Goal: Transaction & Acquisition: Subscribe to service/newsletter

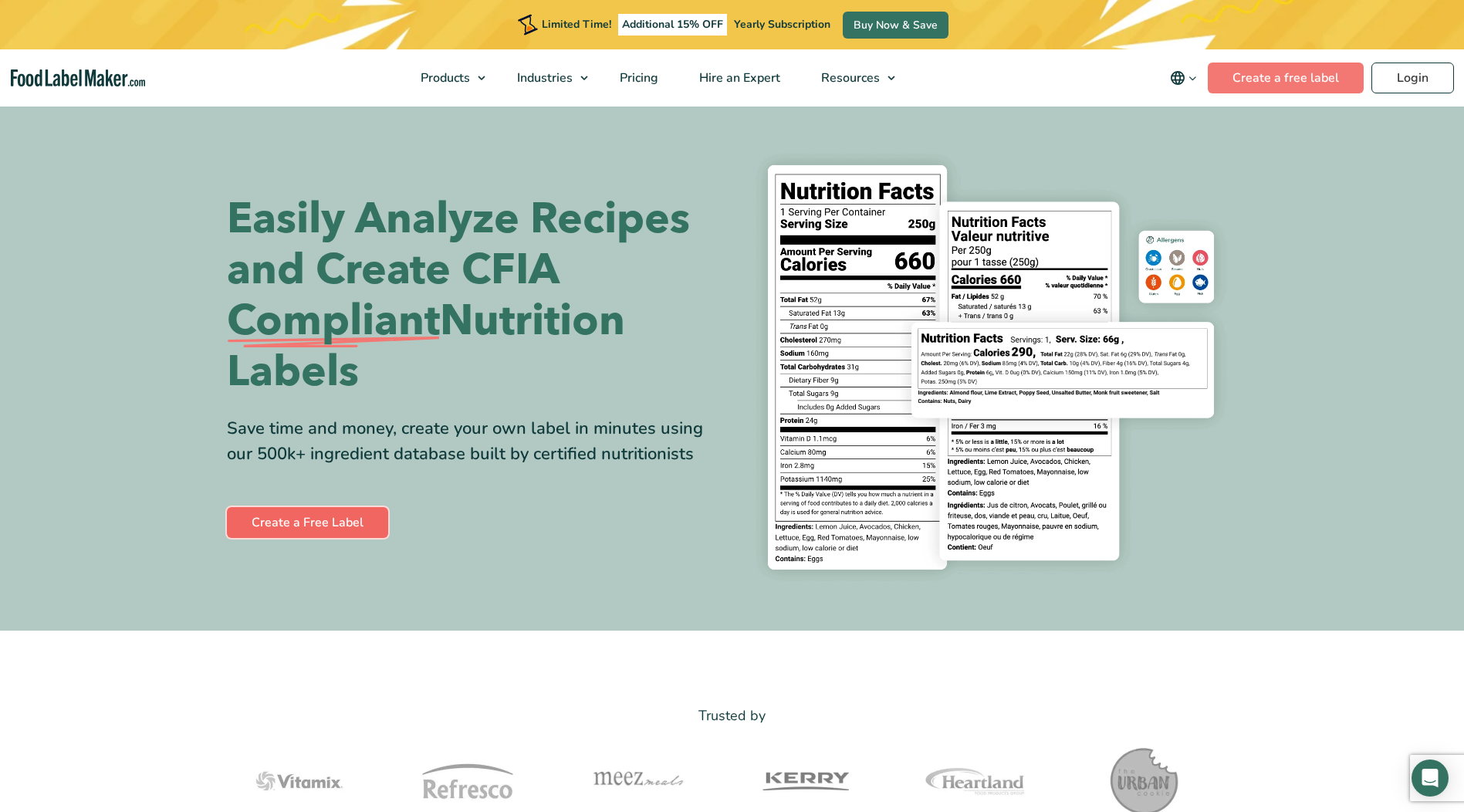
click at [318, 524] on link "Create a Free Label" at bounding box center [308, 523] width 162 height 31
